Goal: Book appointment/travel/reservation

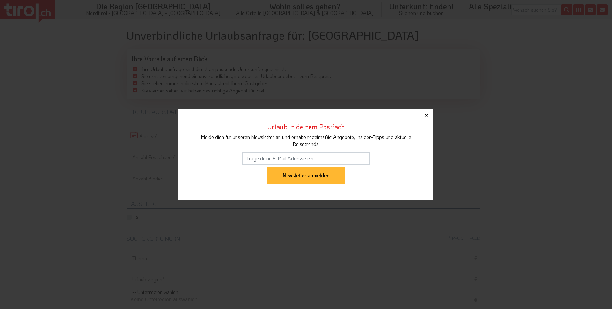
click at [425, 116] on icon "button" at bounding box center [427, 116] width 8 height 8
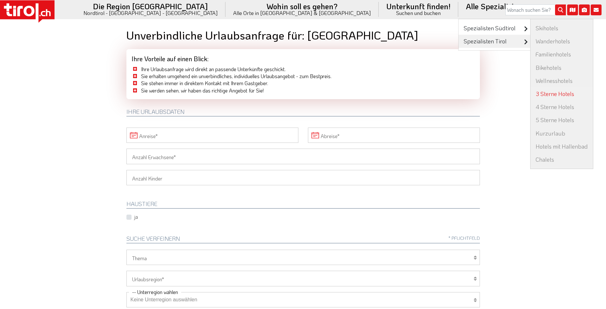
click at [531, 95] on link "3 Sterne Hotels" at bounding box center [562, 93] width 62 height 13
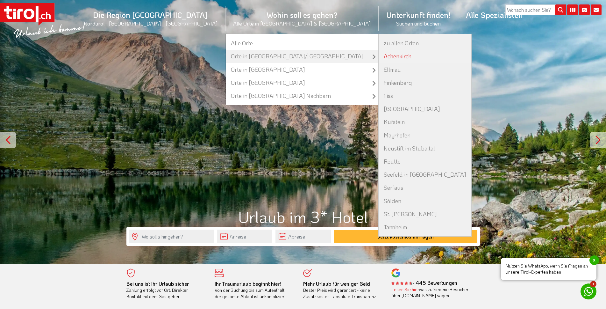
click at [379, 57] on link "Achenkirch" at bounding box center [425, 56] width 93 height 13
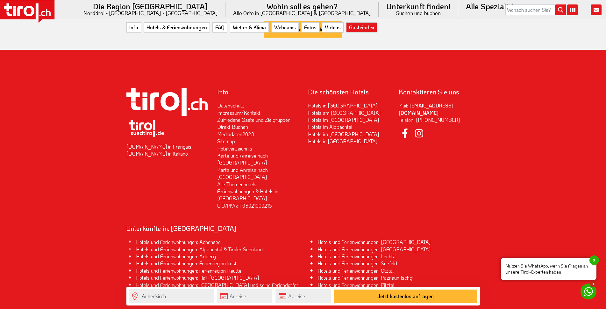
scroll to position [2456, 0]
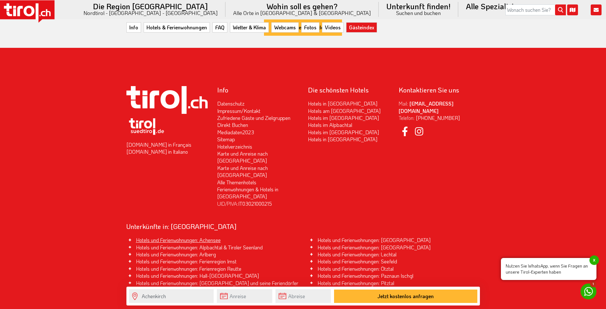
click at [195, 236] on link "Hotels und Ferienwohnungen: Achensee" at bounding box center [178, 239] width 85 height 7
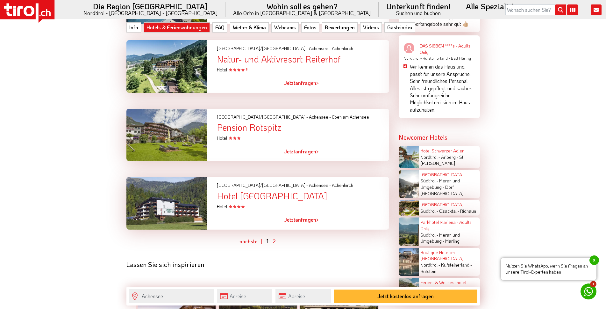
scroll to position [1370, 0]
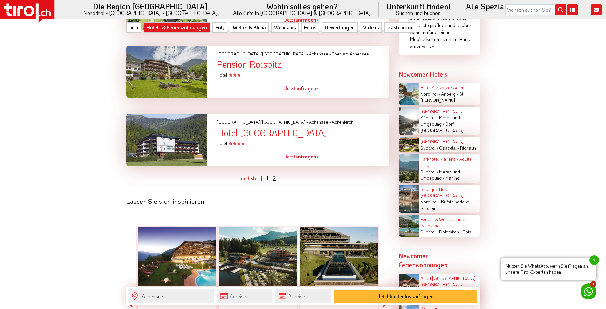
click at [274, 178] on link "2" at bounding box center [274, 178] width 3 height 7
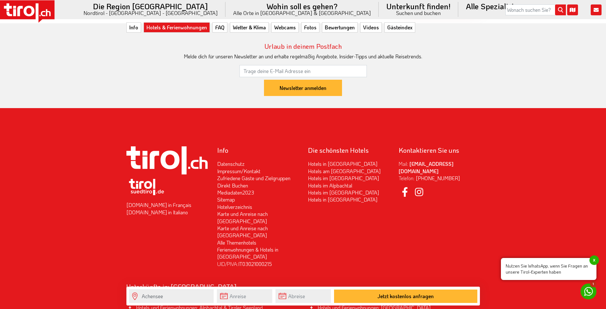
scroll to position [2137, 0]
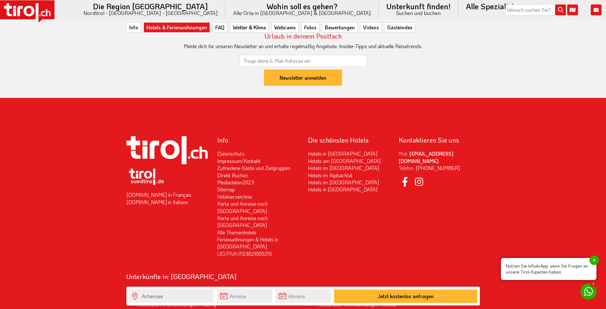
click at [594, 260] on span "x" at bounding box center [595, 260] width 10 height 10
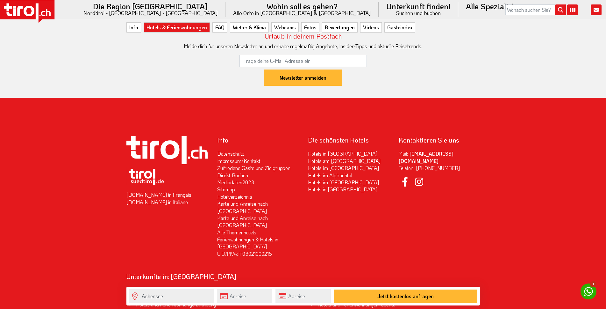
click at [236, 193] on link "Hotelverzeichnis" at bounding box center [234, 196] width 35 height 7
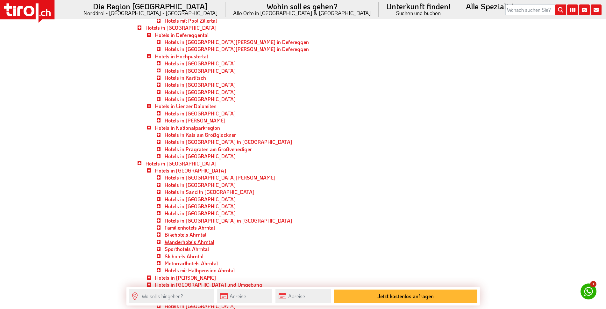
scroll to position [2008, 0]
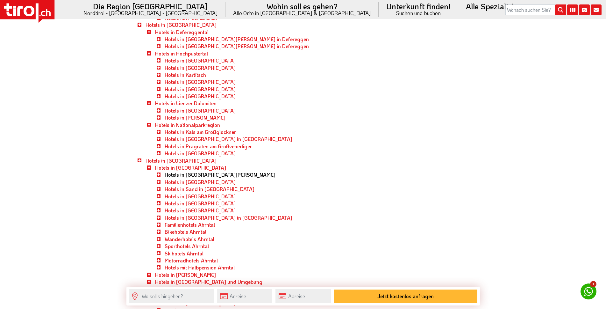
click at [181, 176] on link "Hotels in St. Johann" at bounding box center [220, 174] width 111 height 7
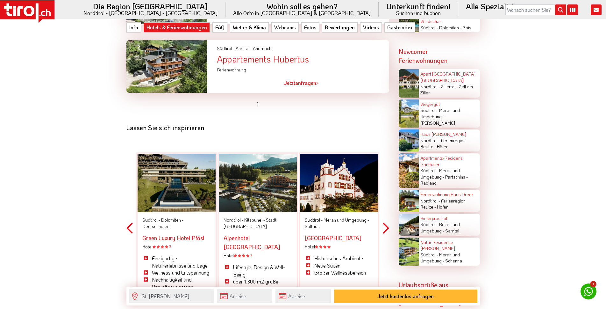
scroll to position [1689, 0]
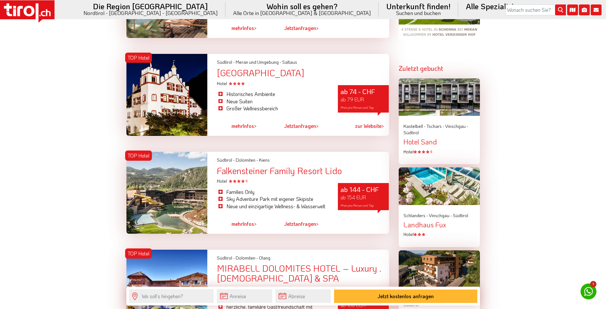
scroll to position [765, 0]
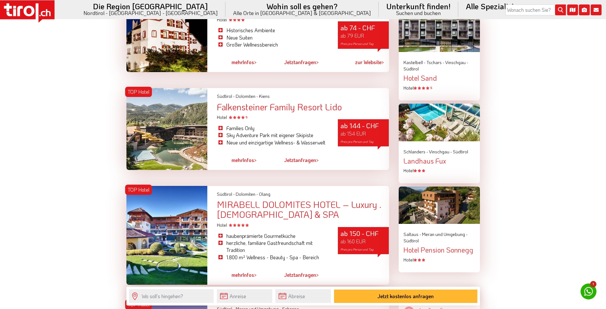
click at [244, 153] on link "mehr Infos >" at bounding box center [244, 160] width 25 height 15
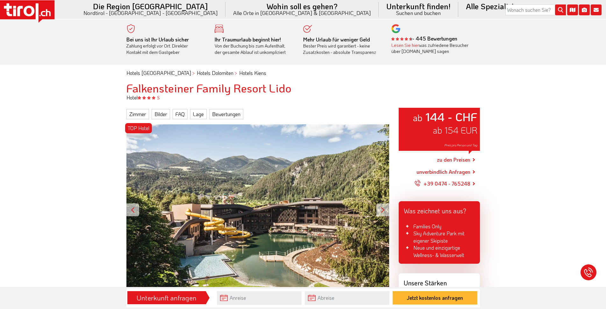
click at [378, 208] on div at bounding box center [383, 209] width 13 height 13
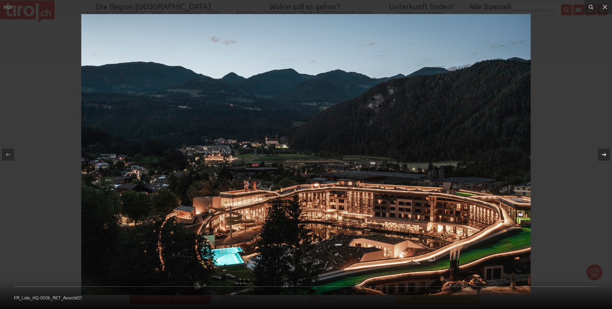
click at [604, 153] on icon at bounding box center [604, 154] width 4 height 3
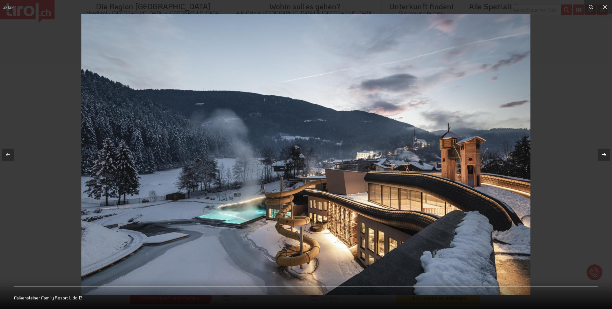
click at [604, 154] on icon at bounding box center [604, 155] width 8 height 8
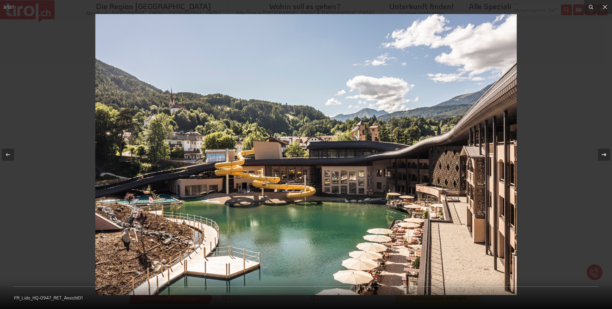
click at [601, 157] on icon at bounding box center [604, 155] width 8 height 8
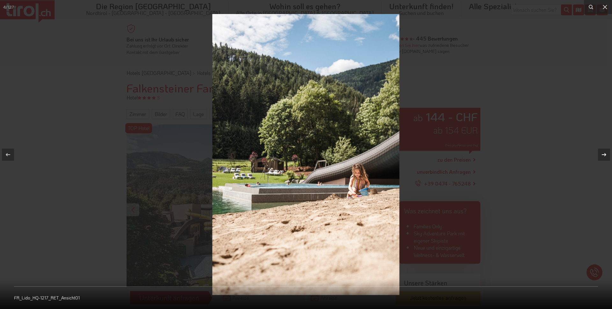
click at [601, 157] on icon at bounding box center [604, 155] width 8 height 8
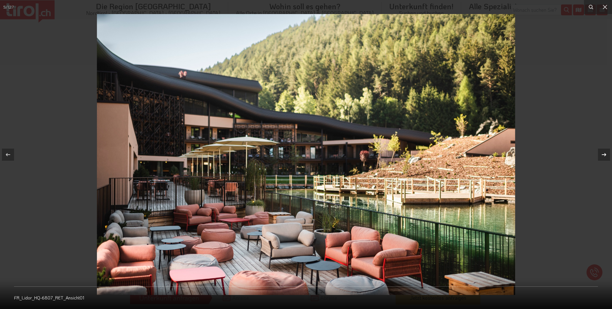
click at [600, 157] on icon at bounding box center [604, 155] width 8 height 8
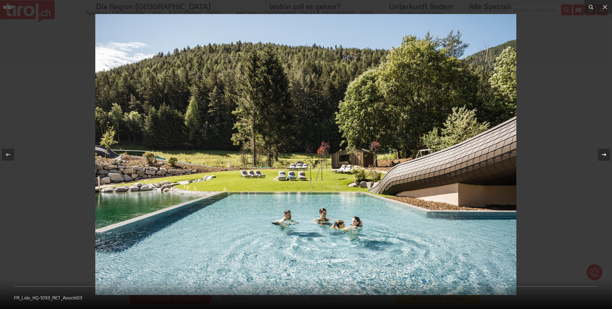
click at [600, 157] on icon at bounding box center [604, 155] width 8 height 8
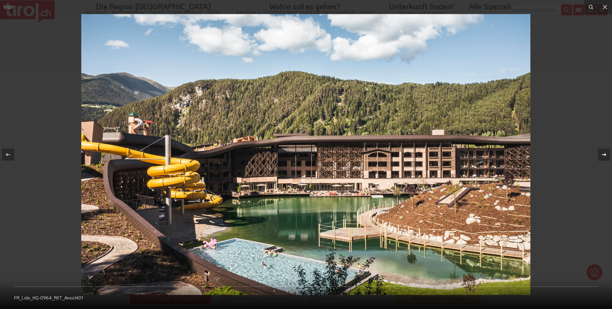
click at [600, 157] on icon at bounding box center [604, 155] width 8 height 8
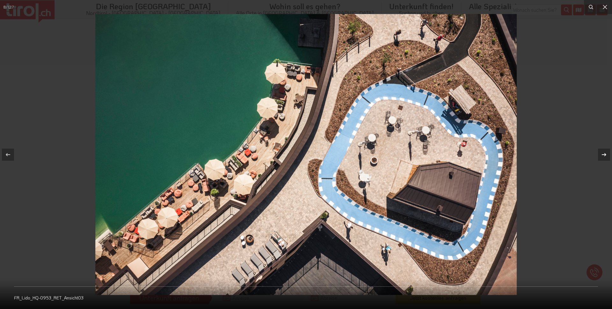
click at [600, 157] on icon at bounding box center [604, 155] width 8 height 8
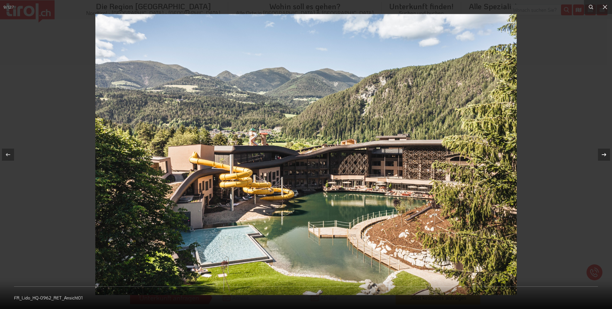
click at [600, 157] on icon at bounding box center [604, 155] width 8 height 8
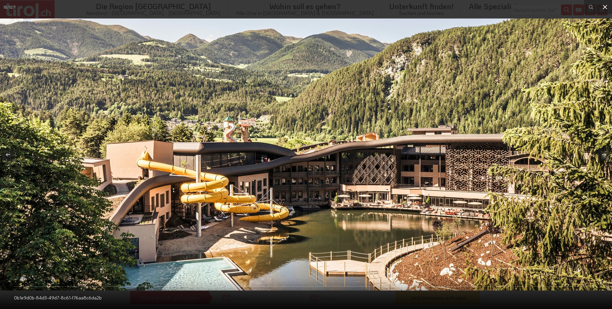
click at [604, 7] on icon at bounding box center [605, 7] width 8 height 8
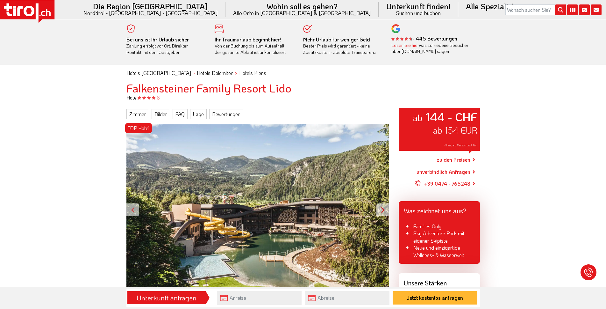
click at [451, 159] on link "zu den Preisen" at bounding box center [453, 160] width 33 height 16
click at [457, 160] on link "zu den Preisen" at bounding box center [453, 160] width 33 height 16
click at [180, 113] on link "FAQ" at bounding box center [180, 114] width 15 height 10
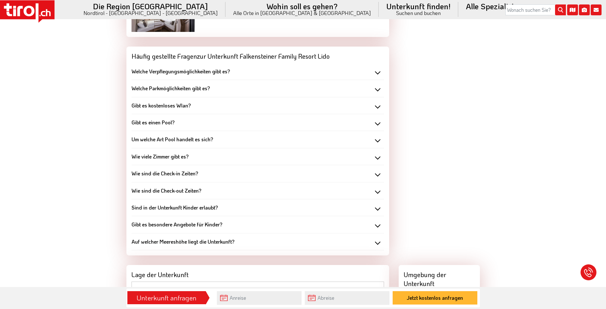
scroll to position [1082, 0]
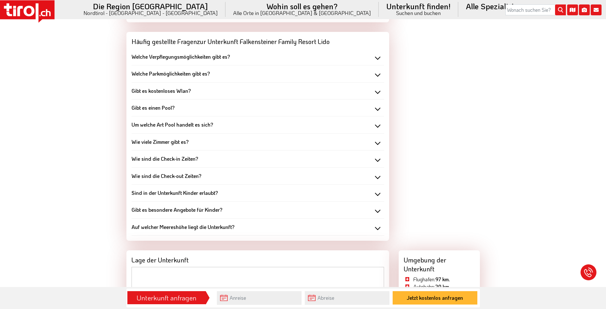
click at [377, 58] on div "Welche Verpflegungsmöglichkeiten gibt es?" at bounding box center [258, 56] width 253 height 7
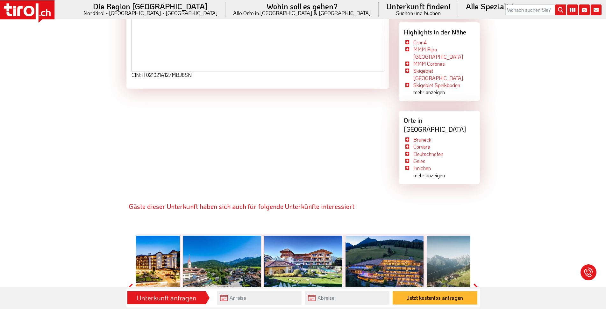
scroll to position [1465, 0]
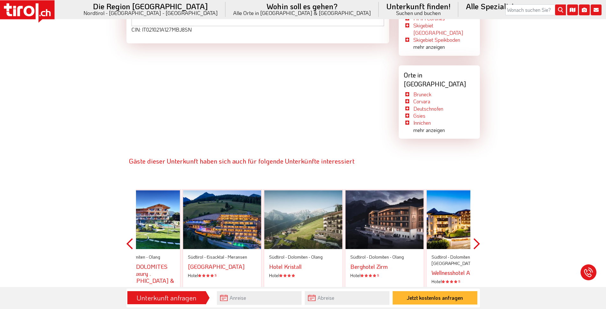
click at [439, 254] on span "St. Vigil in [GEOGRAPHIC_DATA]" at bounding box center [462, 260] width 61 height 12
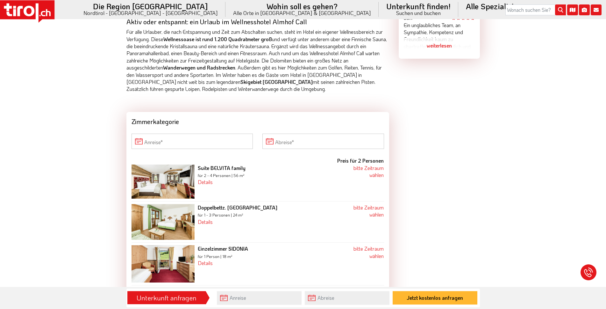
scroll to position [542, 0]
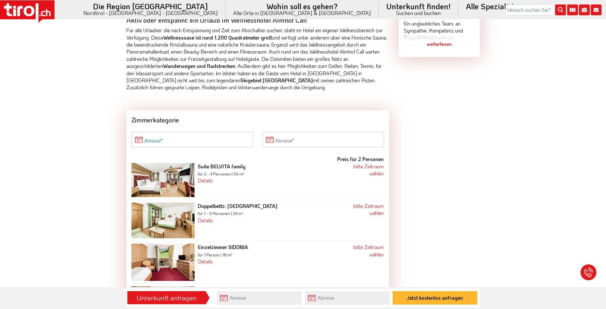
click at [202, 135] on input "Anreise" at bounding box center [193, 139] width 122 height 15
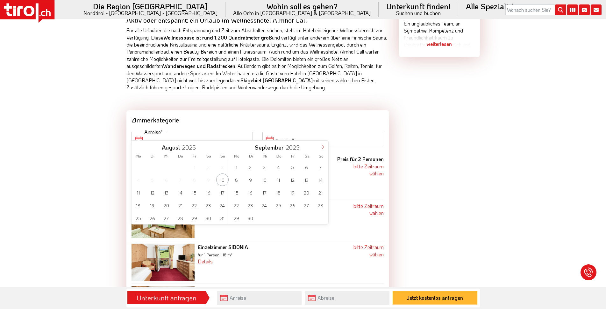
click at [322, 148] on icon at bounding box center [323, 147] width 4 height 4
click at [262, 204] on span "22" at bounding box center [264, 205] width 12 height 12
click at [208, 206] on span "25" at bounding box center [208, 205] width 12 height 12
type input "[DATE]"
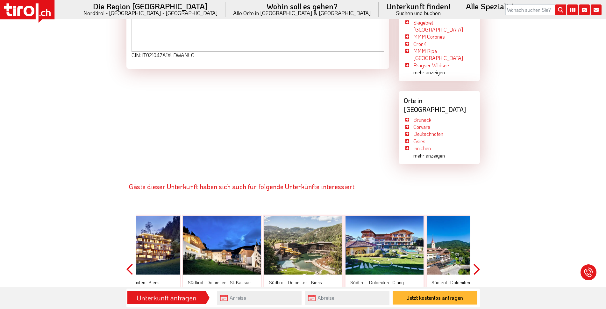
scroll to position [1561, 0]
